Goal: Information Seeking & Learning: Learn about a topic

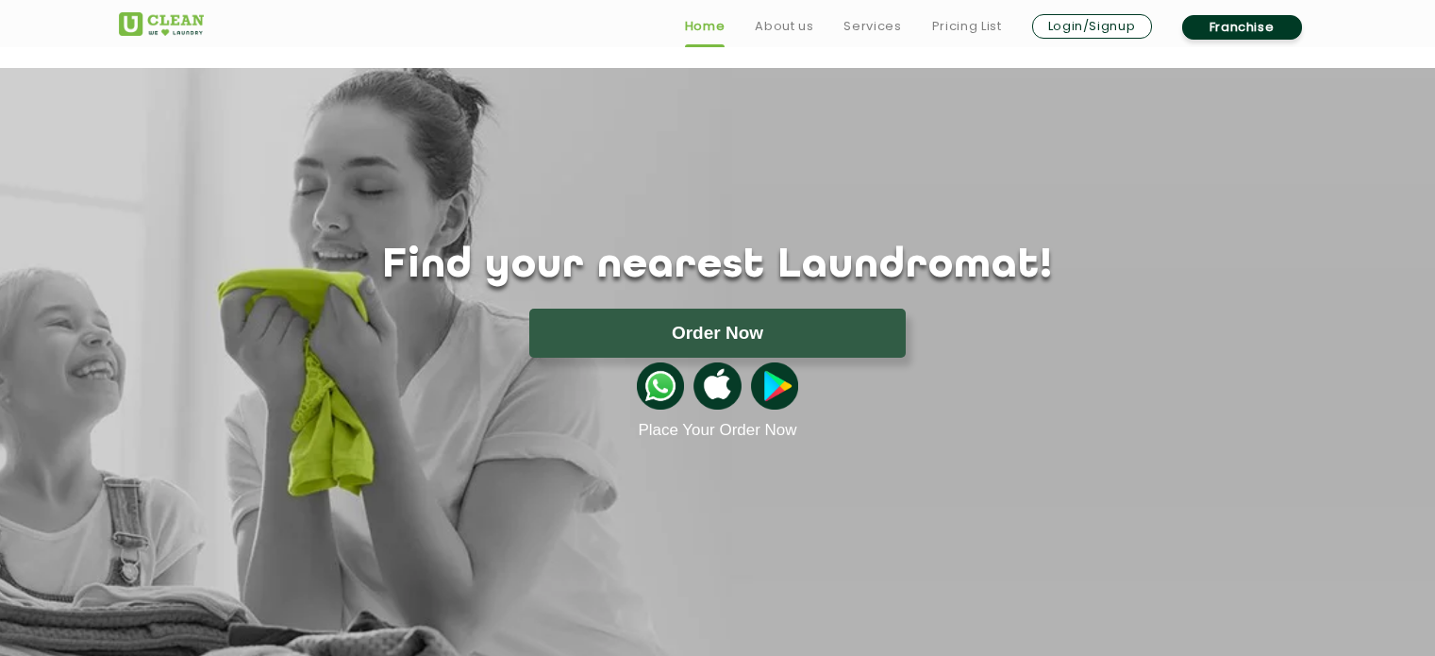
scroll to position [661, 0]
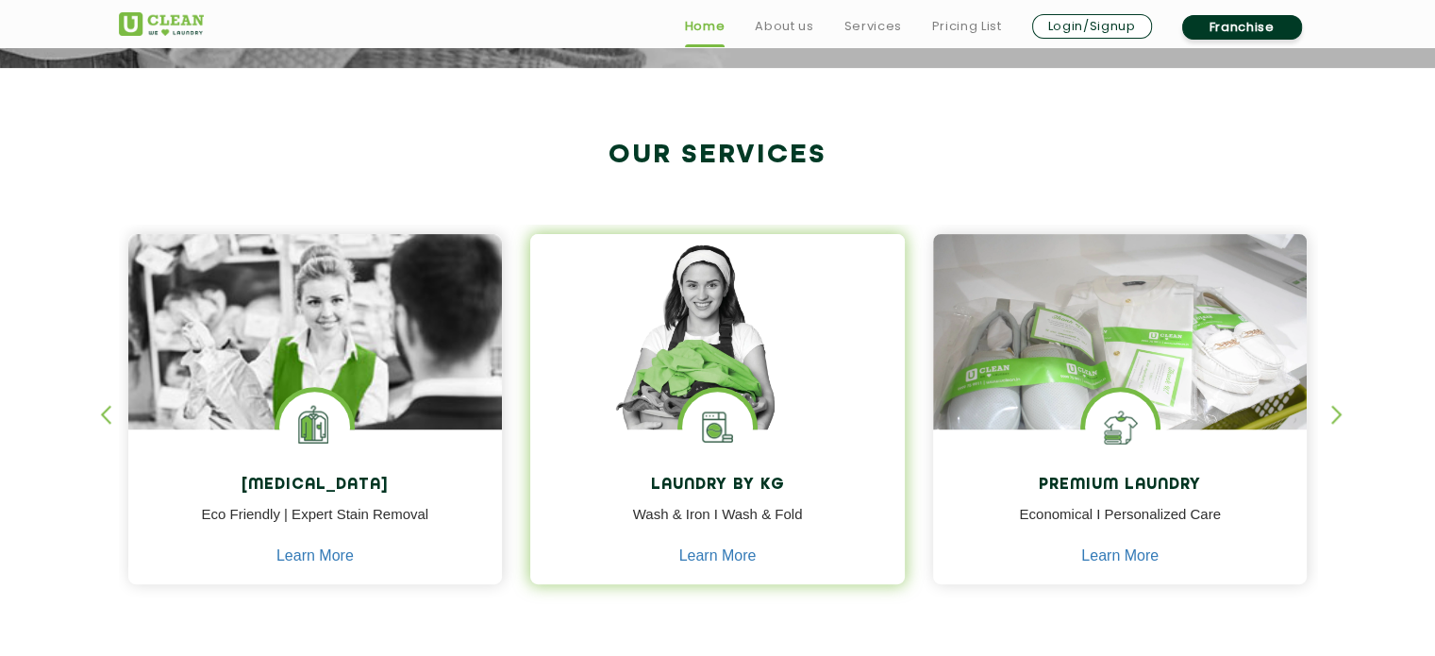
click at [793, 434] on div "Laundry by Kg Wash & Iron I Wash & Fold Learn More" at bounding box center [717, 508] width 375 height 159
click at [787, 423] on img at bounding box center [717, 358] width 375 height 249
click at [713, 560] on link "Learn More" at bounding box center [717, 555] width 77 height 17
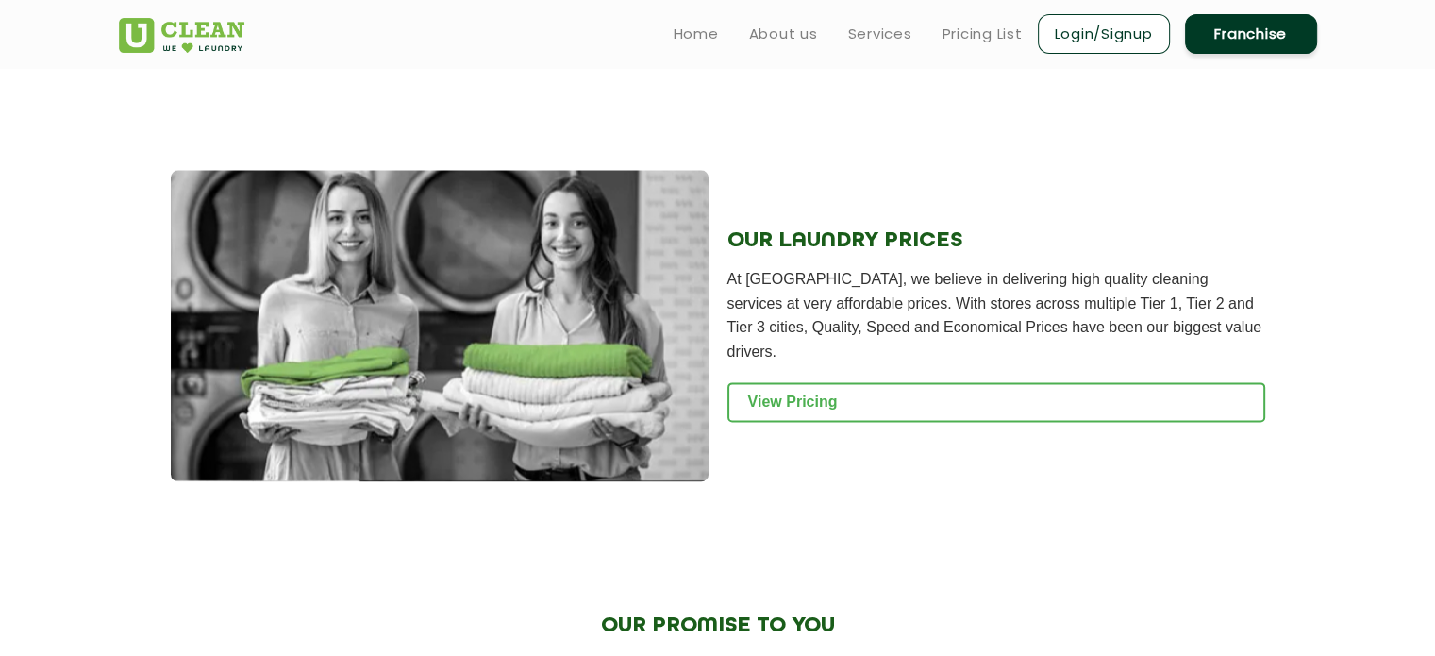
scroll to position [2359, 0]
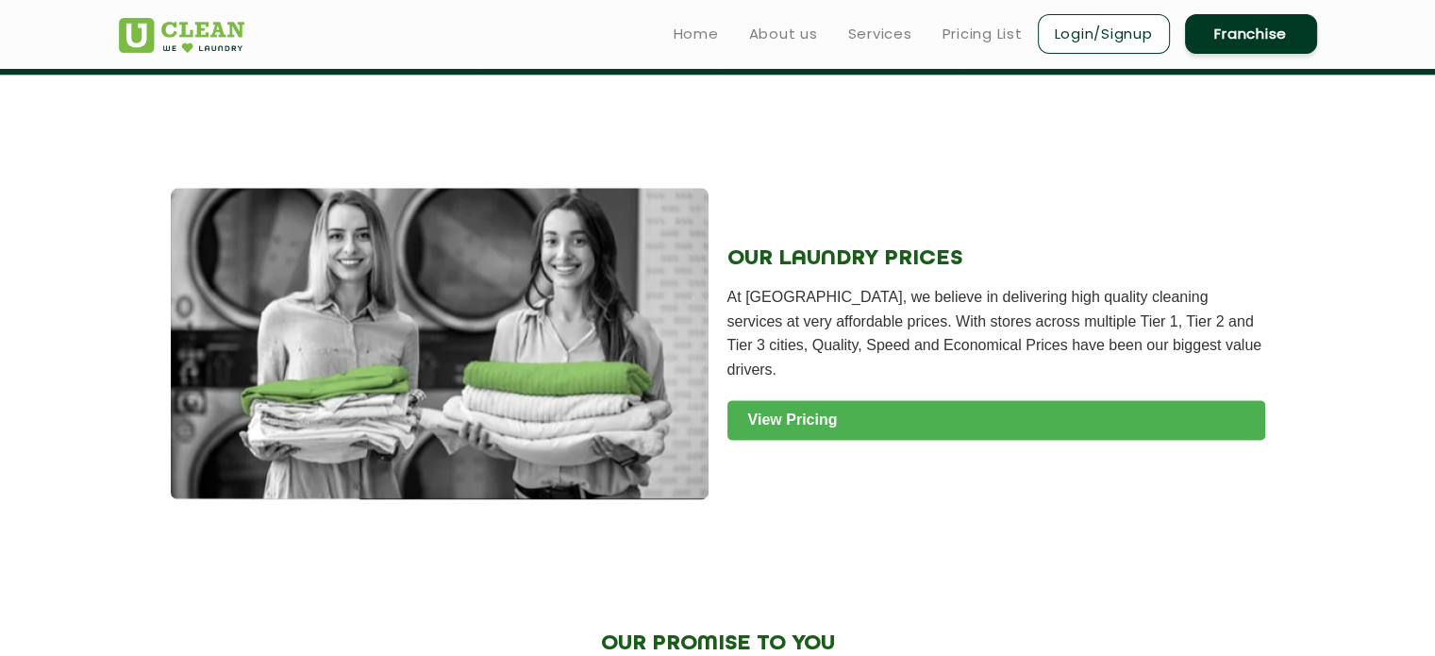
click at [839, 434] on link "View Pricing" at bounding box center [997, 420] width 538 height 40
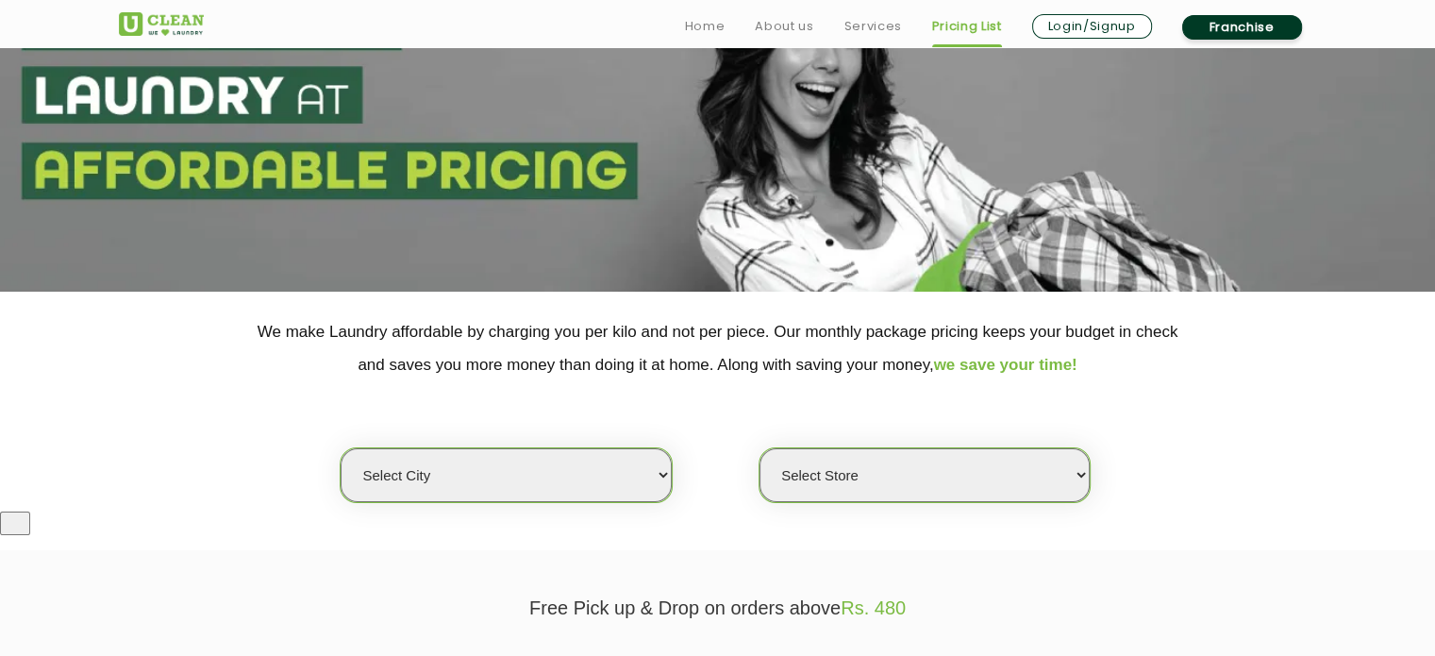
scroll to position [189, 0]
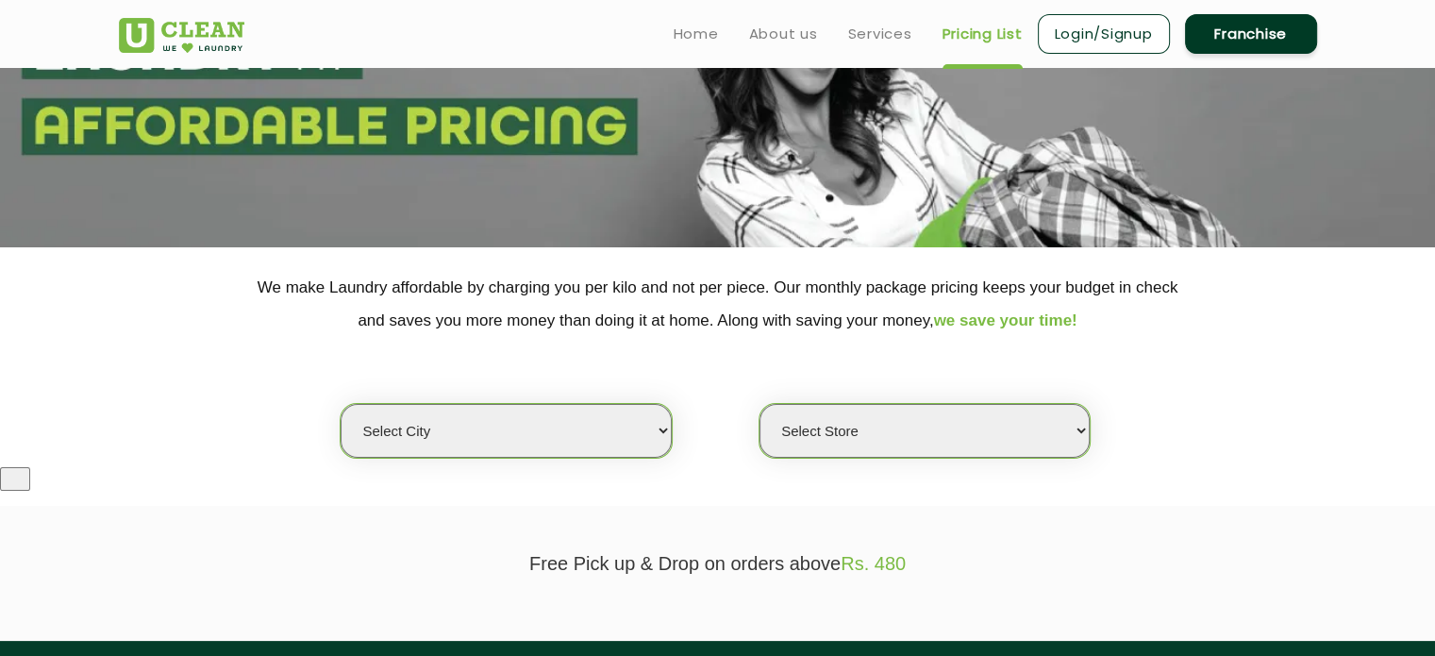
click at [531, 433] on select "Select city [GEOGRAPHIC_DATA] [GEOGRAPHIC_DATA] [GEOGRAPHIC_DATA] [GEOGRAPHIC_D…" at bounding box center [506, 431] width 330 height 54
select select "4"
click at [341, 404] on select "Select city [GEOGRAPHIC_DATA] [GEOGRAPHIC_DATA] [GEOGRAPHIC_DATA] [GEOGRAPHIC_D…" at bounding box center [506, 431] width 330 height 54
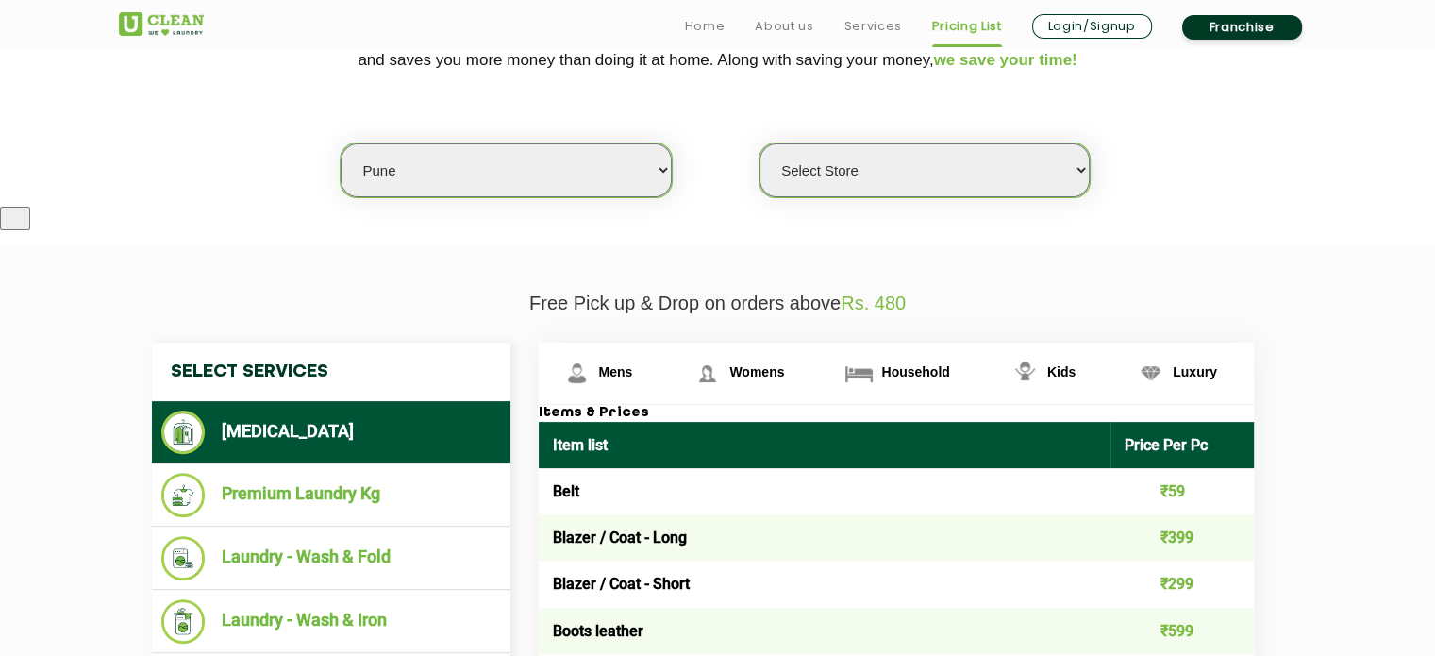
scroll to position [472, 0]
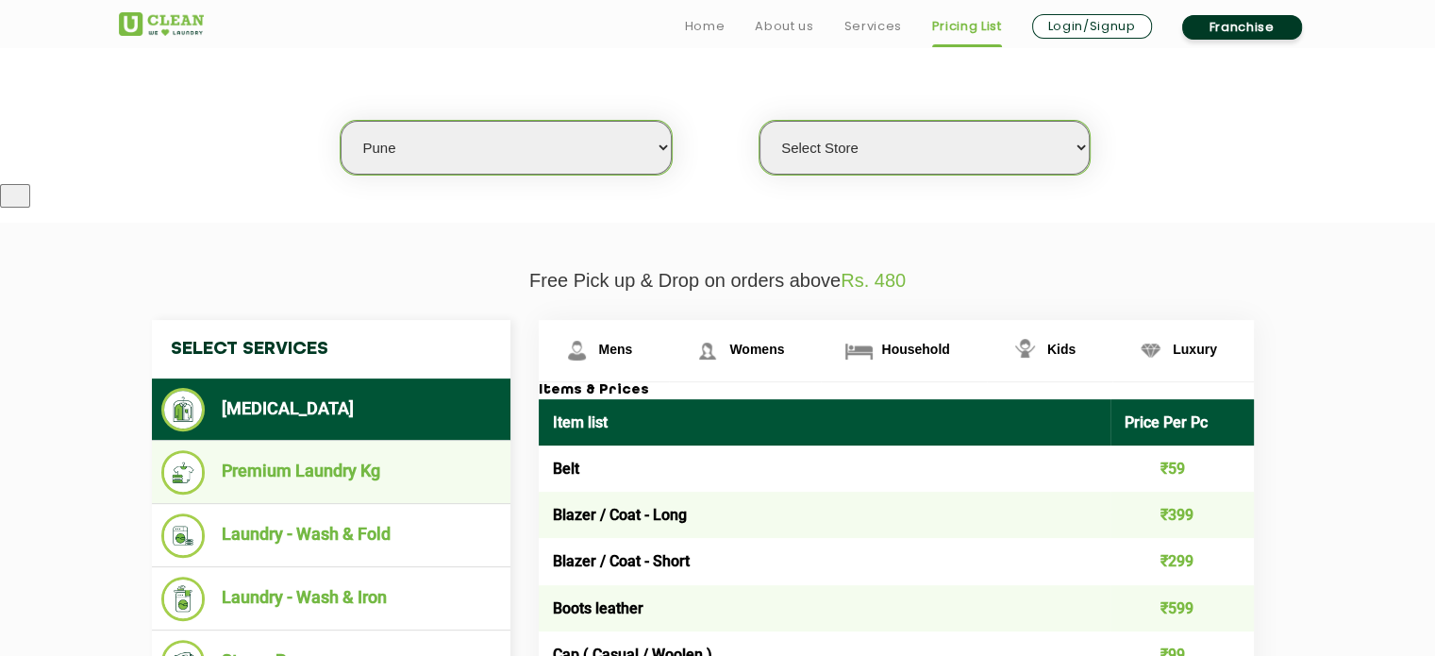
click at [366, 494] on ul "Premium Laundry Kg" at bounding box center [331, 472] width 359 height 63
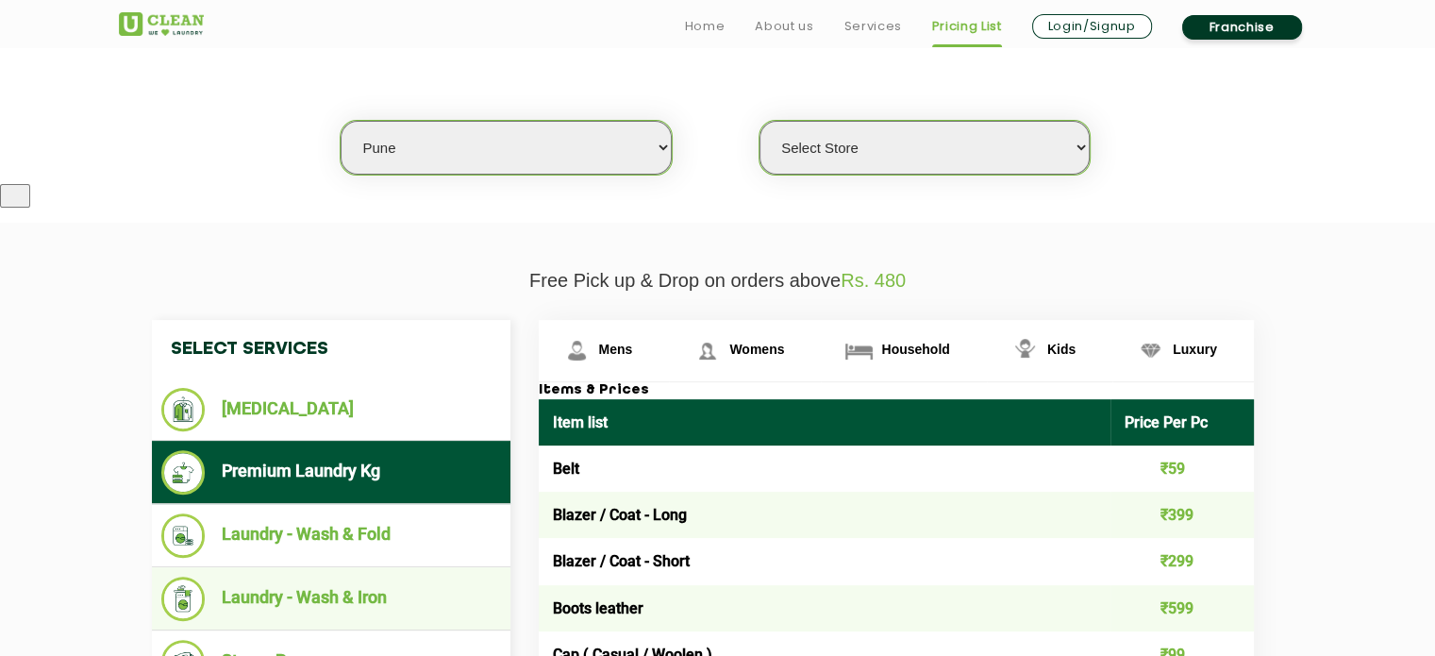
click at [354, 592] on li "Laundry - Wash & Iron" at bounding box center [331, 599] width 340 height 44
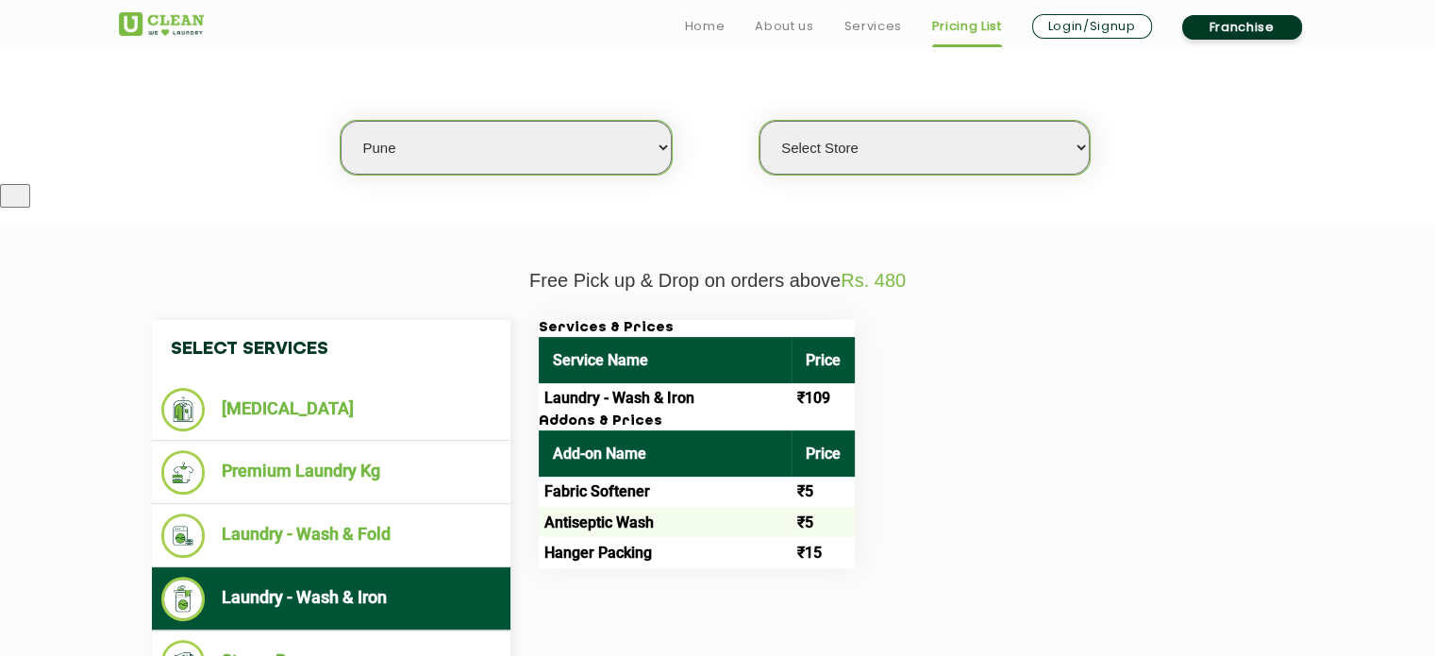
click at [999, 153] on select "Select Store [GEOGRAPHIC_DATA] [GEOGRAPHIC_DATA] [GEOGRAPHIC_DATA] [GEOGRAPHIC_…" at bounding box center [925, 148] width 330 height 54
select select "355"
click at [760, 121] on select "Select Store [GEOGRAPHIC_DATA] [GEOGRAPHIC_DATA] [GEOGRAPHIC_DATA] [GEOGRAPHIC_…" at bounding box center [925, 148] width 330 height 54
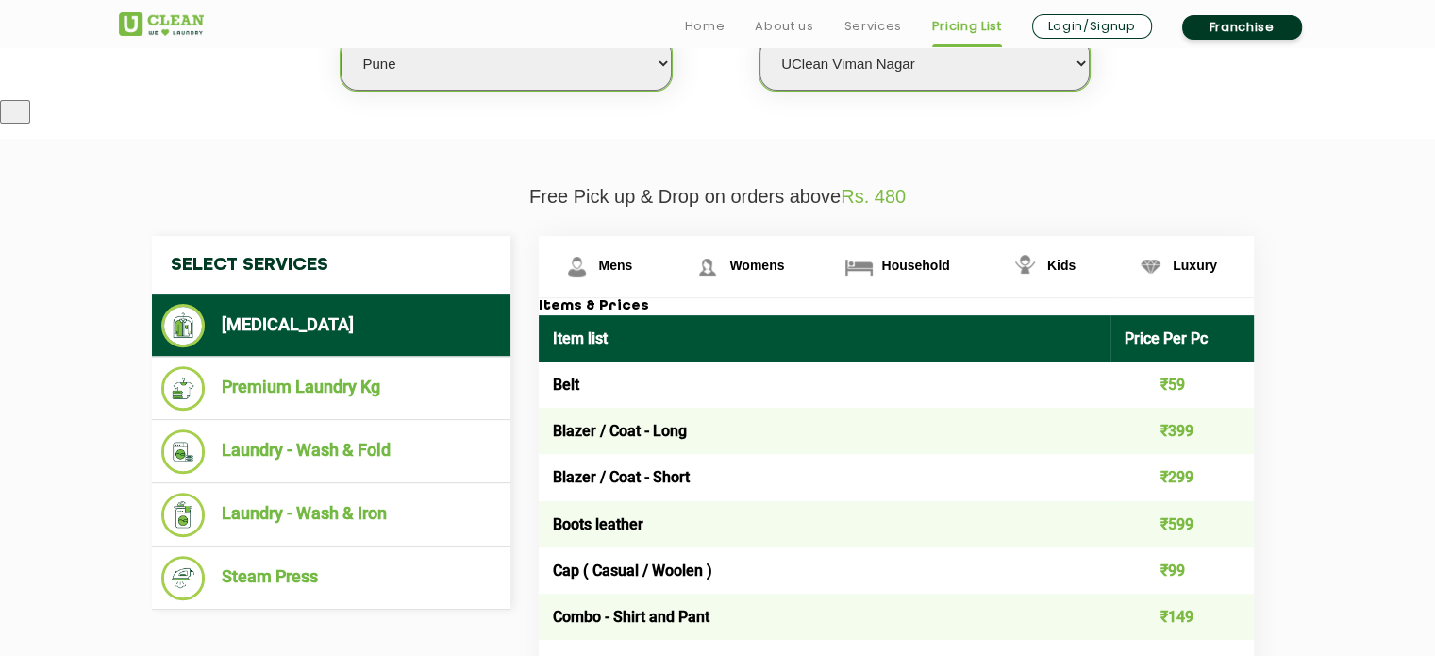
scroll to position [566, 0]
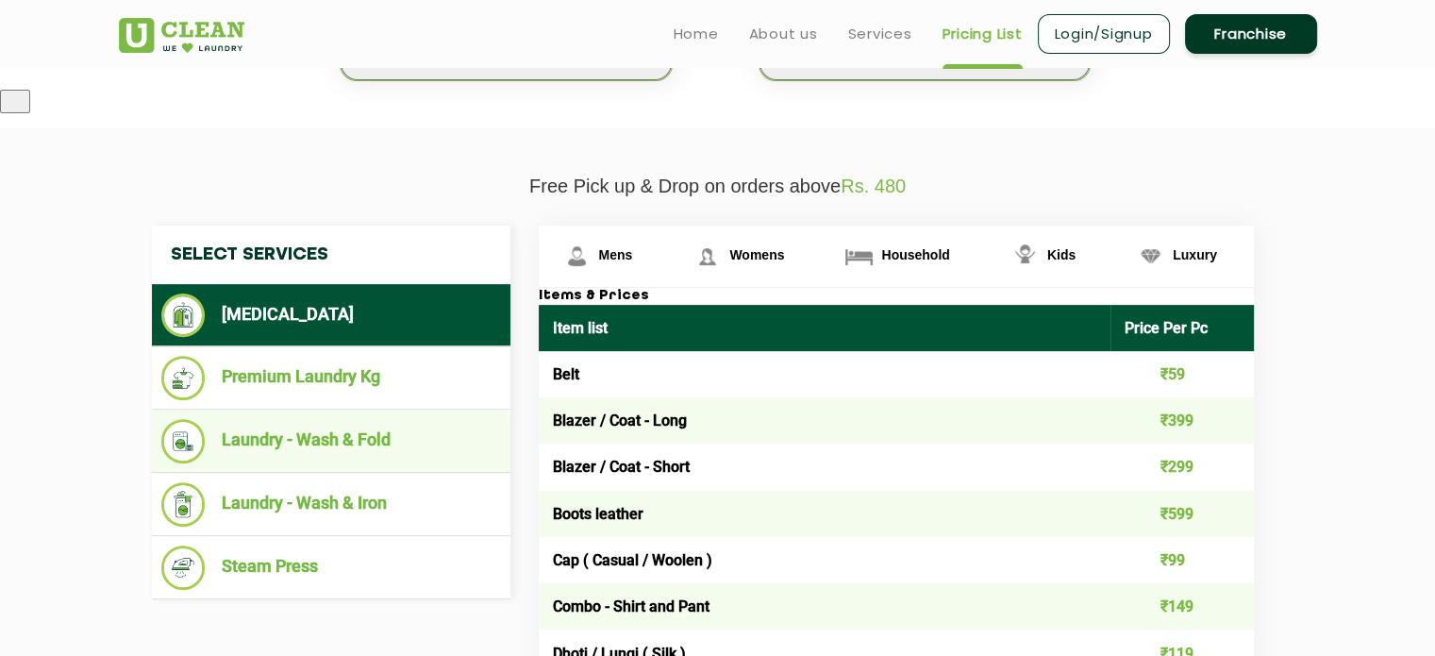
click at [403, 428] on li "Laundry - Wash & Fold" at bounding box center [331, 441] width 340 height 44
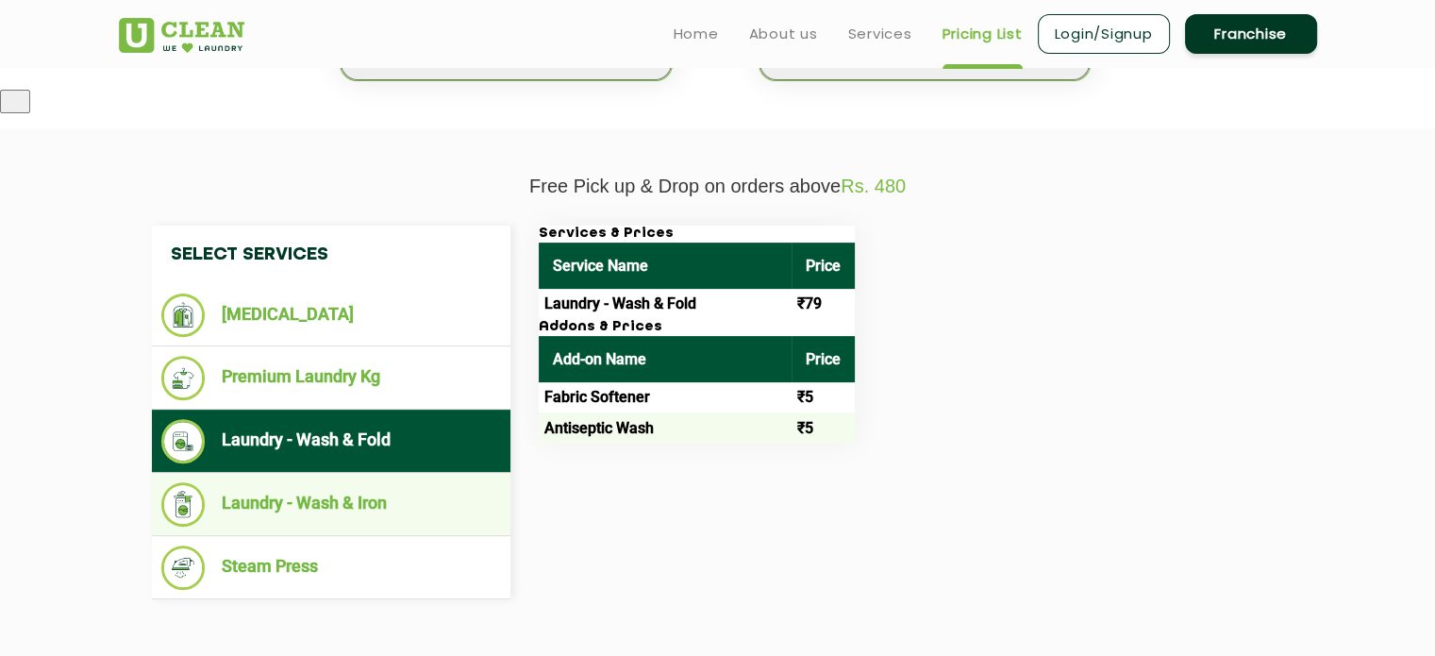
click at [398, 487] on li "Laundry - Wash & Iron" at bounding box center [331, 504] width 340 height 44
